Goal: Task Accomplishment & Management: Manage account settings

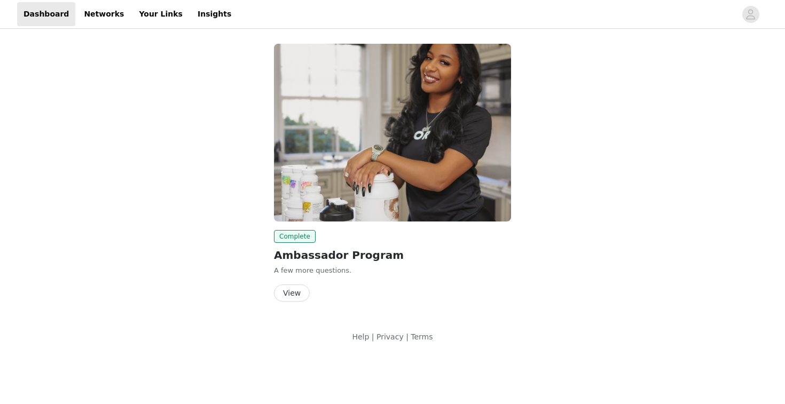
click at [301, 290] on button "View" at bounding box center [292, 293] width 36 height 17
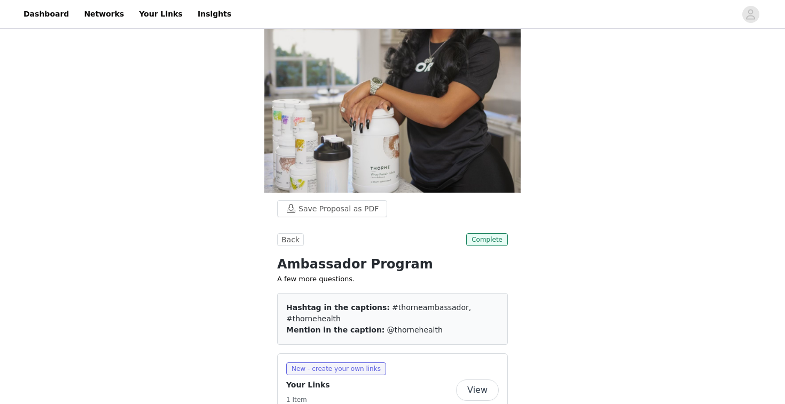
scroll to position [96, 0]
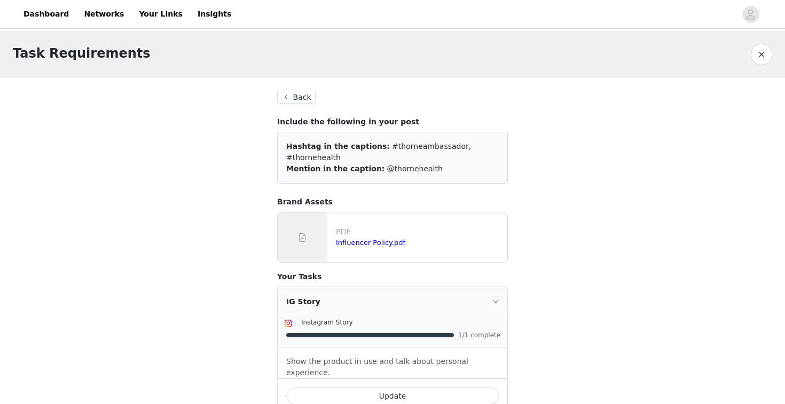
scroll to position [13, 0]
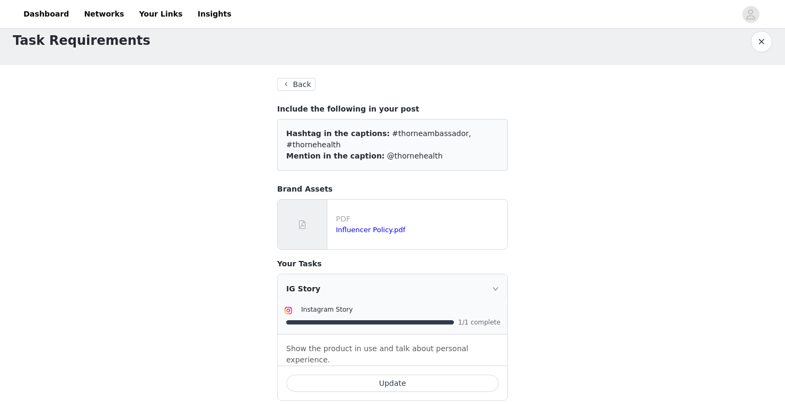
click at [763, 38] on button "button" at bounding box center [761, 41] width 21 height 21
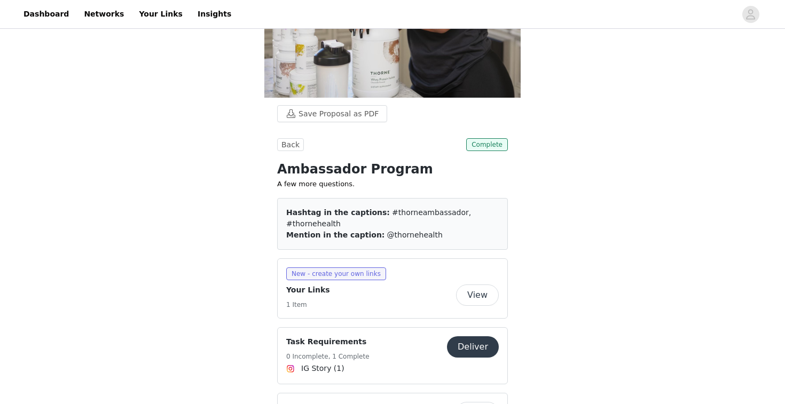
scroll to position [188, 0]
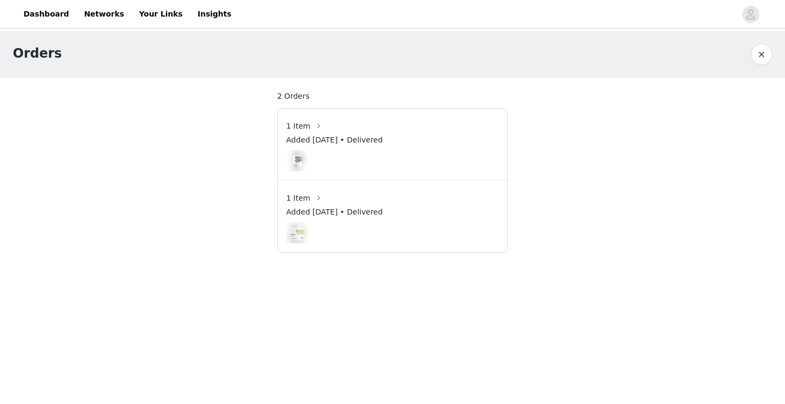
click at [298, 223] on img at bounding box center [297, 233] width 22 height 22
click at [759, 53] on button "button" at bounding box center [761, 54] width 21 height 21
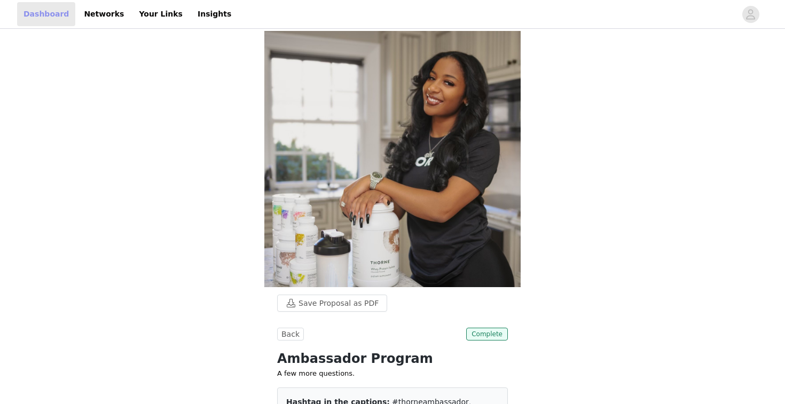
click at [43, 17] on link "Dashboard" at bounding box center [46, 14] width 58 height 24
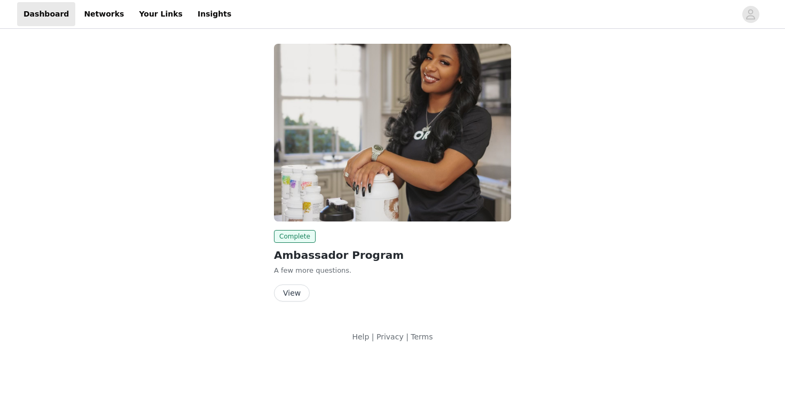
click at [293, 294] on button "View" at bounding box center [292, 293] width 36 height 17
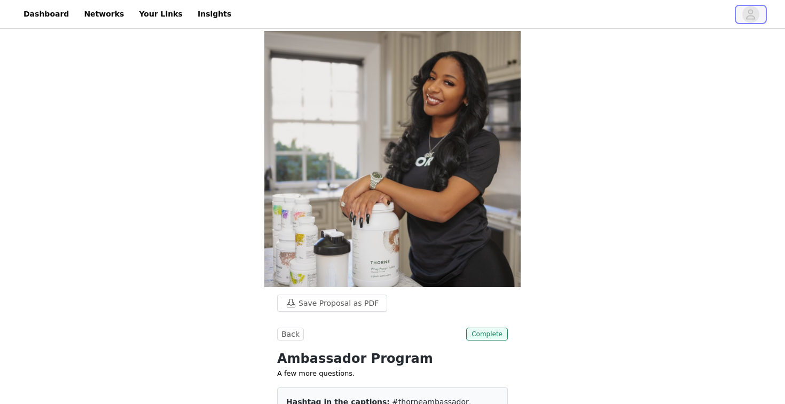
click at [755, 16] on icon "avatar" at bounding box center [750, 14] width 10 height 17
click at [752, 15] on icon "avatar" at bounding box center [750, 14] width 9 height 10
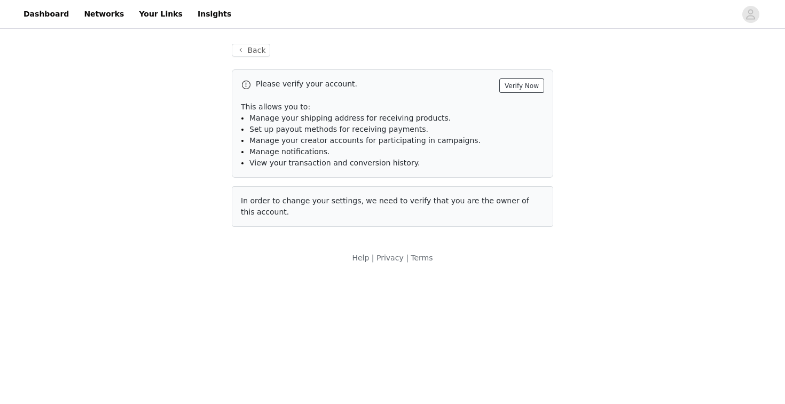
click at [520, 87] on button "Verify Now" at bounding box center [521, 85] width 45 height 14
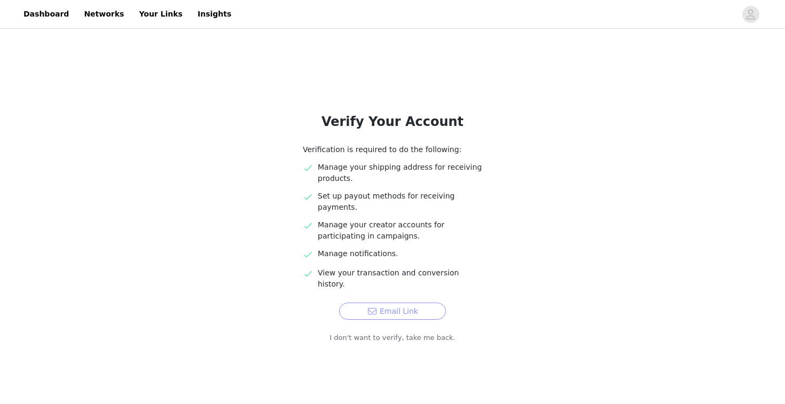
click at [382, 303] on button "Email Link" at bounding box center [392, 311] width 107 height 17
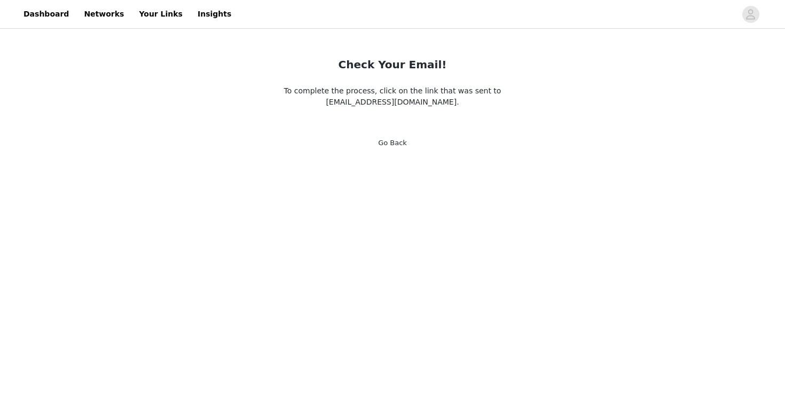
click at [388, 102] on span "To complete the process, click on the link that was sent to [EMAIL_ADDRESS][DOM…" at bounding box center [392, 96] width 217 height 20
